Goal: Entertainment & Leisure: Consume media (video, audio)

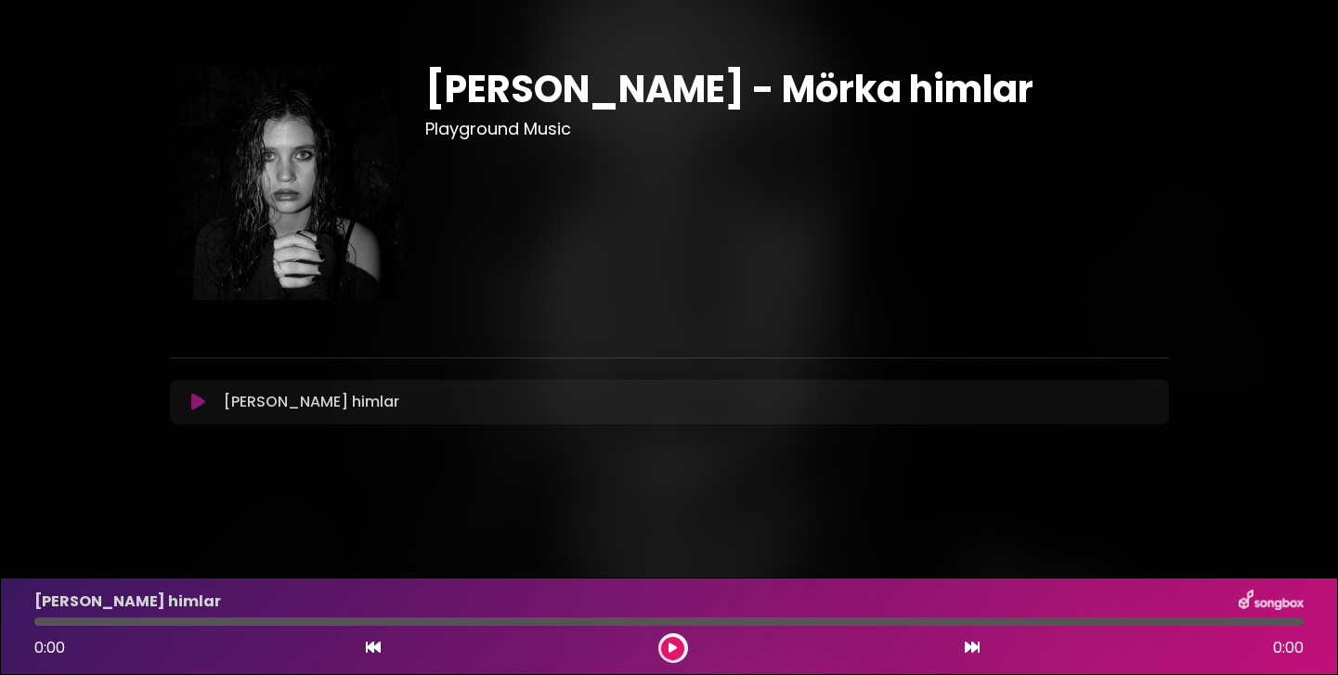
click at [198, 404] on icon at bounding box center [198, 402] width 14 height 19
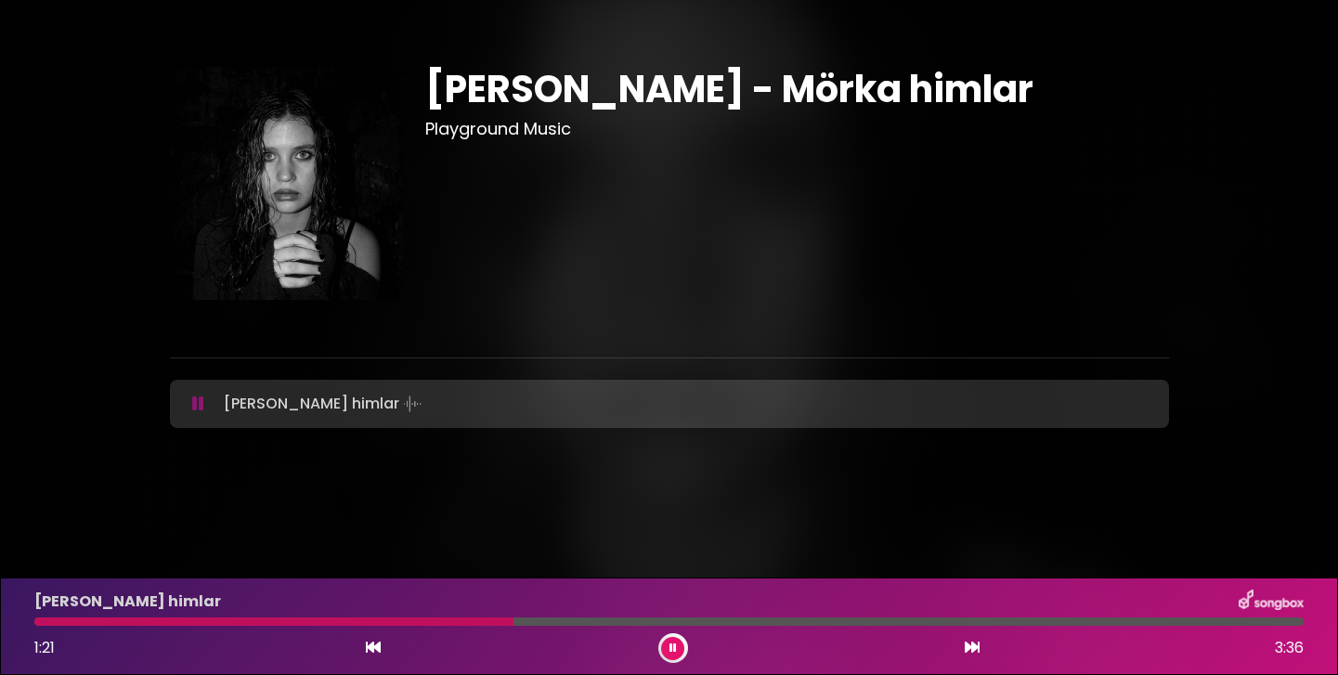
click at [201, 403] on icon at bounding box center [198, 404] width 12 height 19
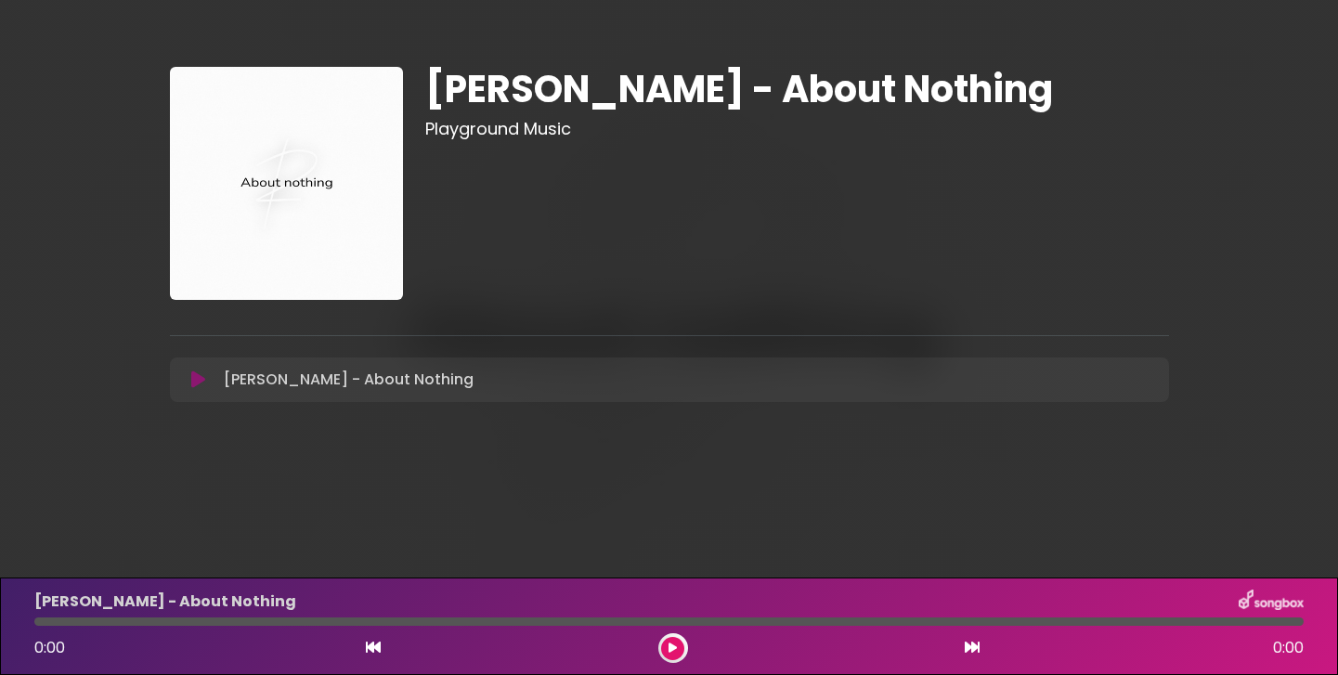
click at [195, 374] on icon at bounding box center [198, 379] width 14 height 19
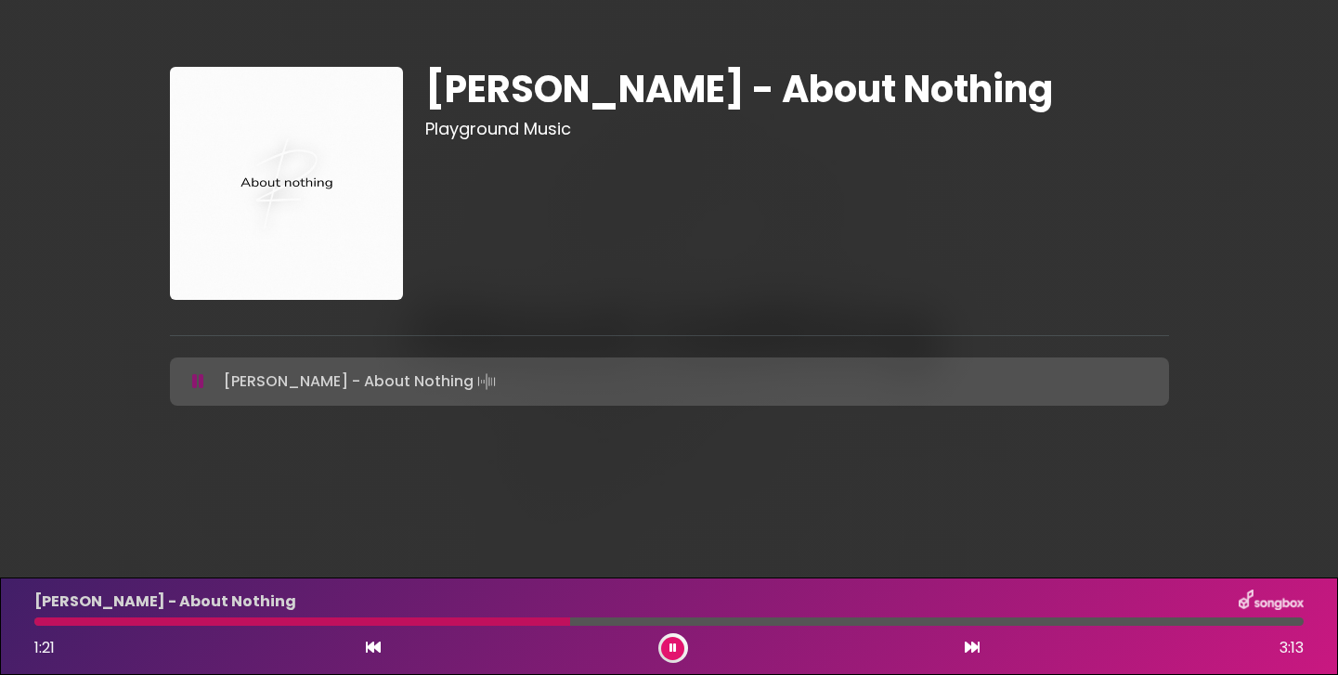
click at [666, 650] on button at bounding box center [672, 648] width 23 height 23
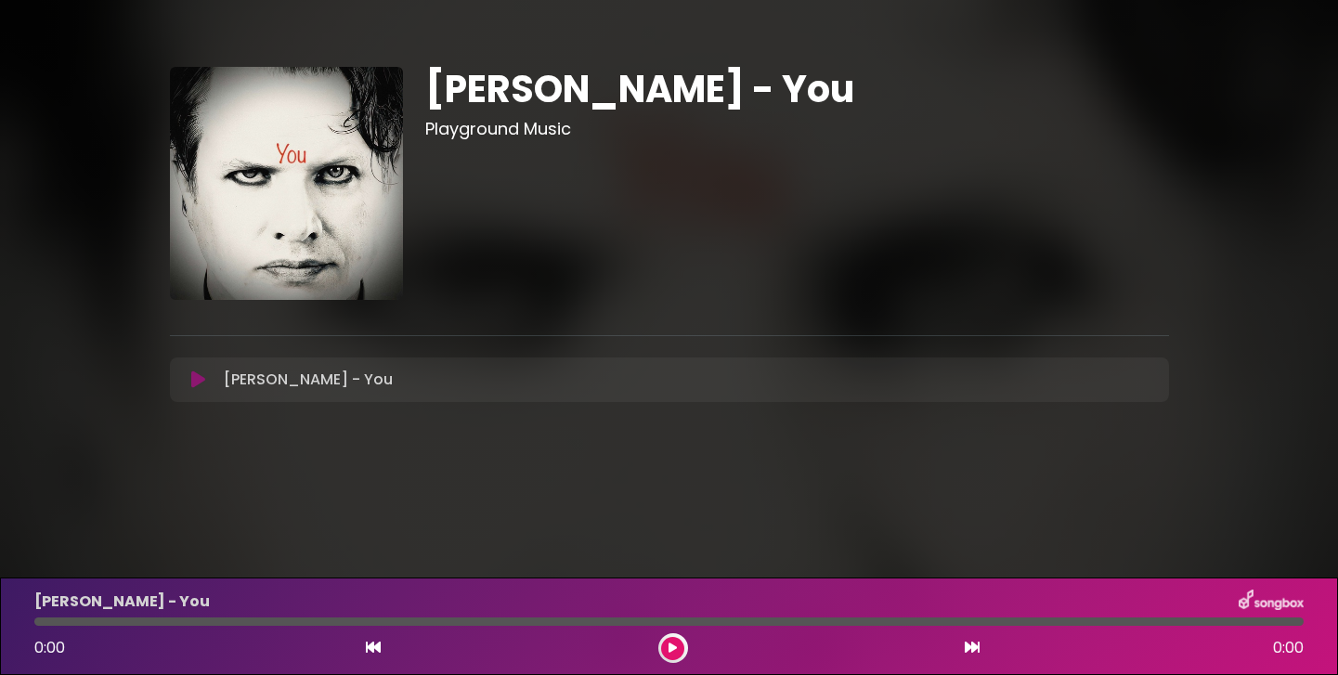
click at [199, 381] on icon at bounding box center [198, 379] width 14 height 19
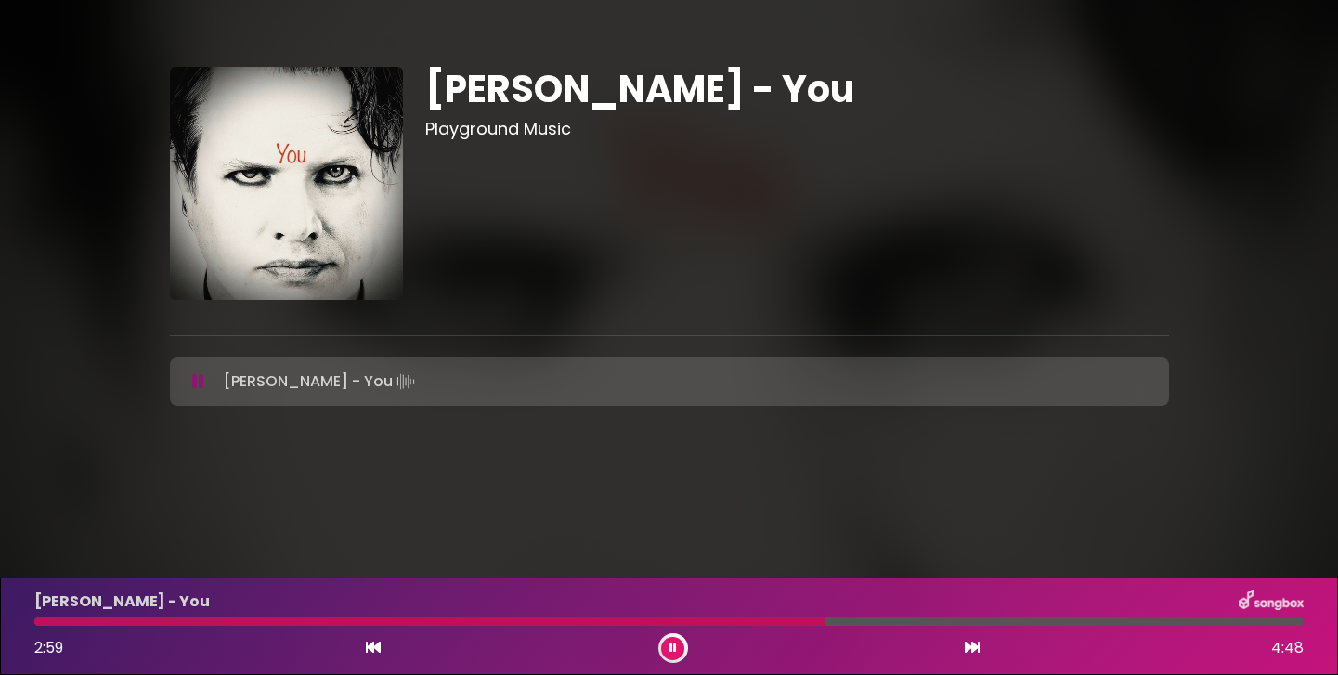
click at [669, 650] on icon at bounding box center [672, 647] width 7 height 11
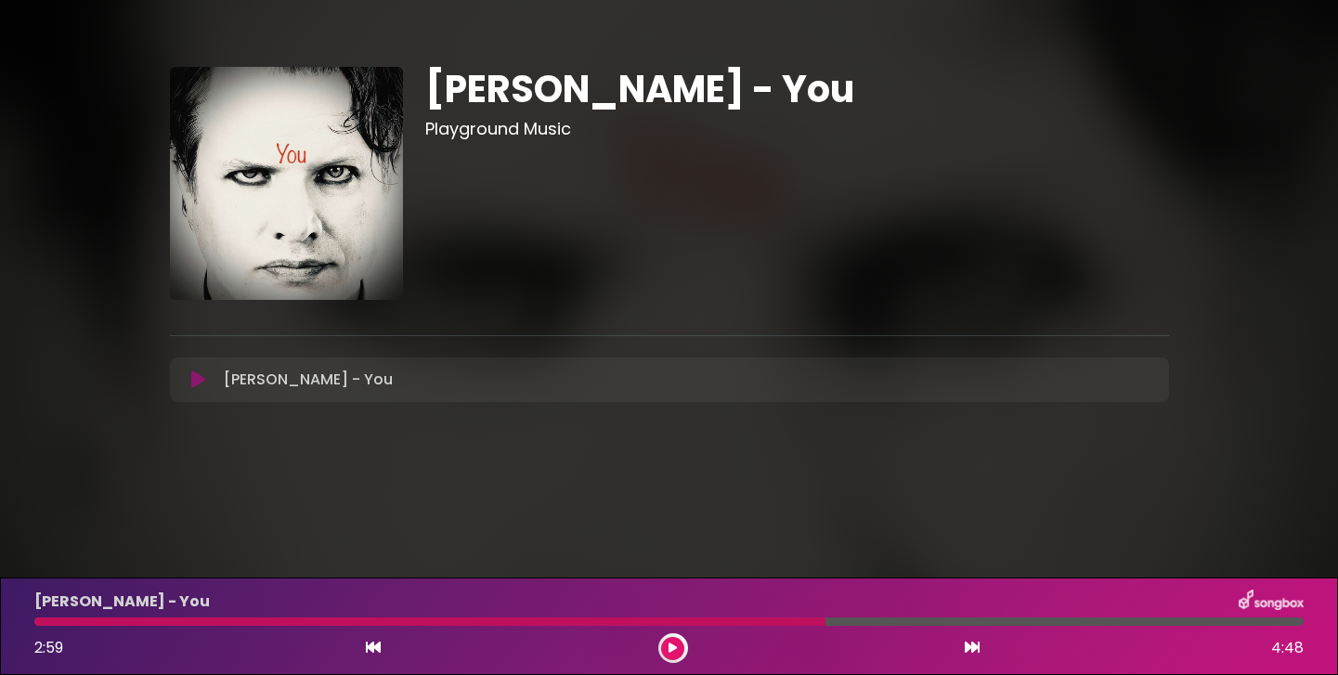
click at [39, 622] on div at bounding box center [429, 621] width 791 height 8
click at [39, 620] on div at bounding box center [429, 621] width 791 height 8
click at [361, 654] on div "2:59 4:48" at bounding box center [668, 648] width 1291 height 30
click at [371, 652] on icon at bounding box center [373, 647] width 15 height 15
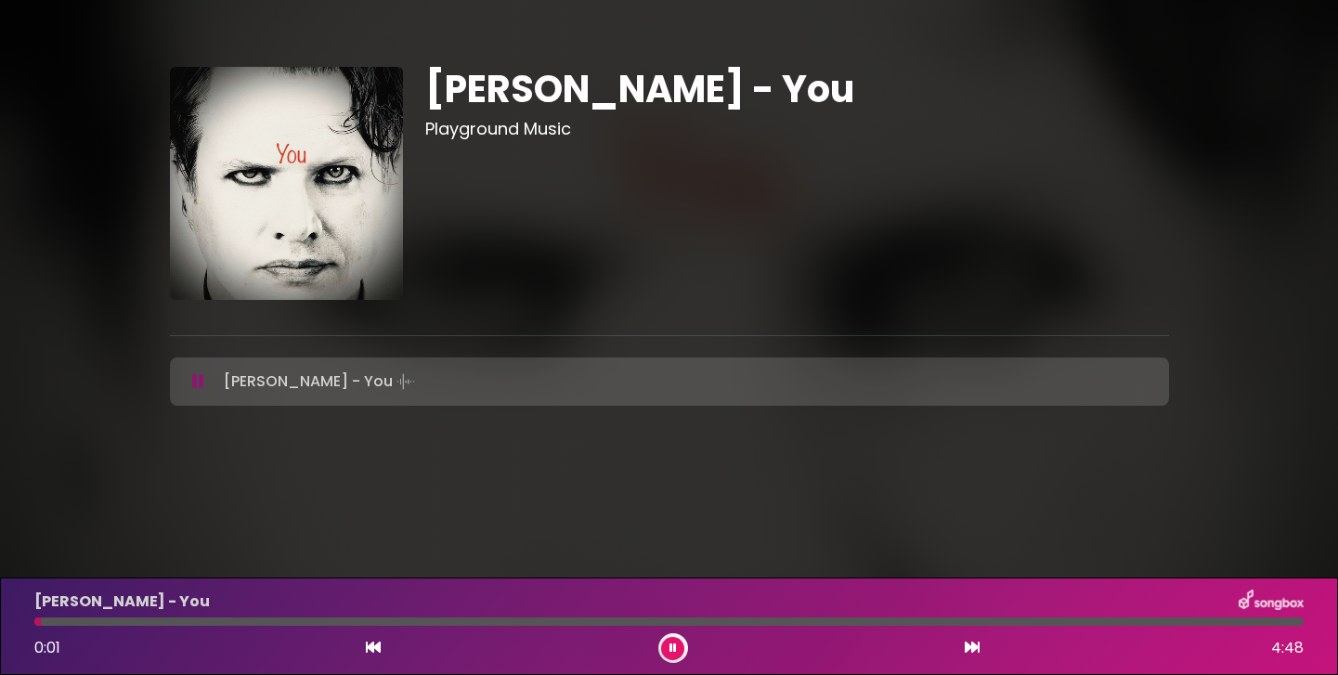
click at [372, 650] on icon at bounding box center [373, 647] width 15 height 15
